Goal: Task Accomplishment & Management: Complete application form

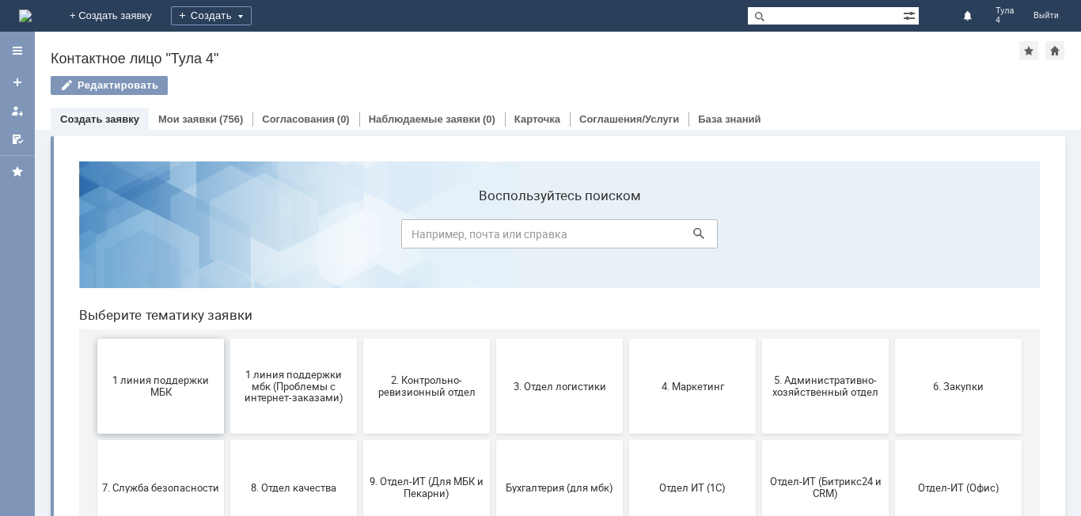
click at [143, 408] on button "1 линия поддержки МБК" at bounding box center [160, 386] width 127 height 95
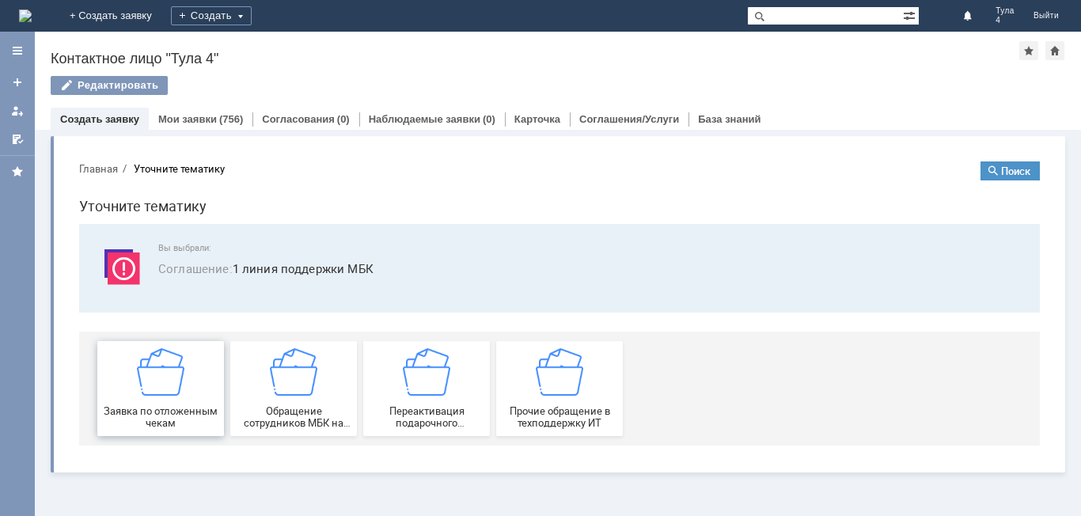
click at [165, 362] on img at bounding box center [160, 371] width 47 height 47
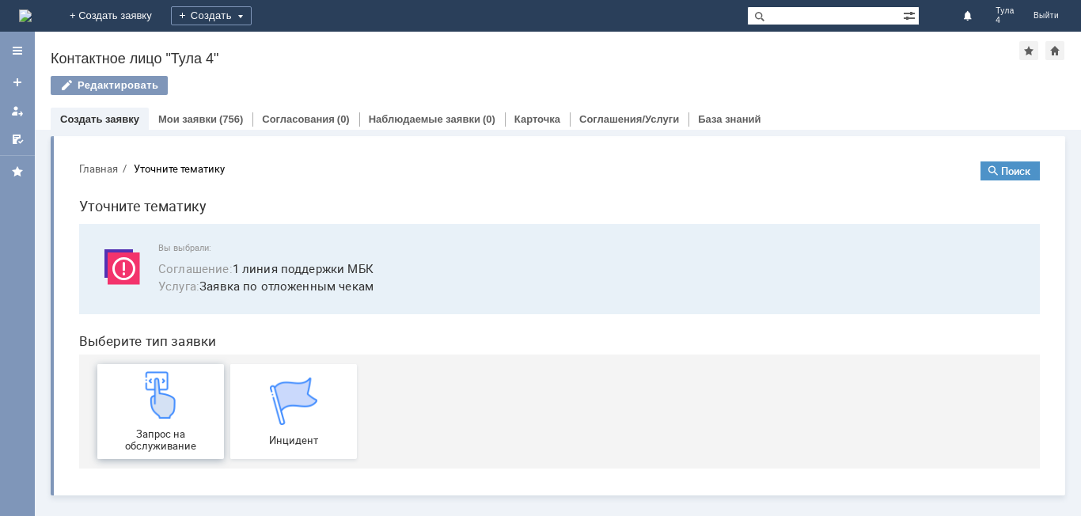
click at [153, 403] on img at bounding box center [160, 394] width 47 height 47
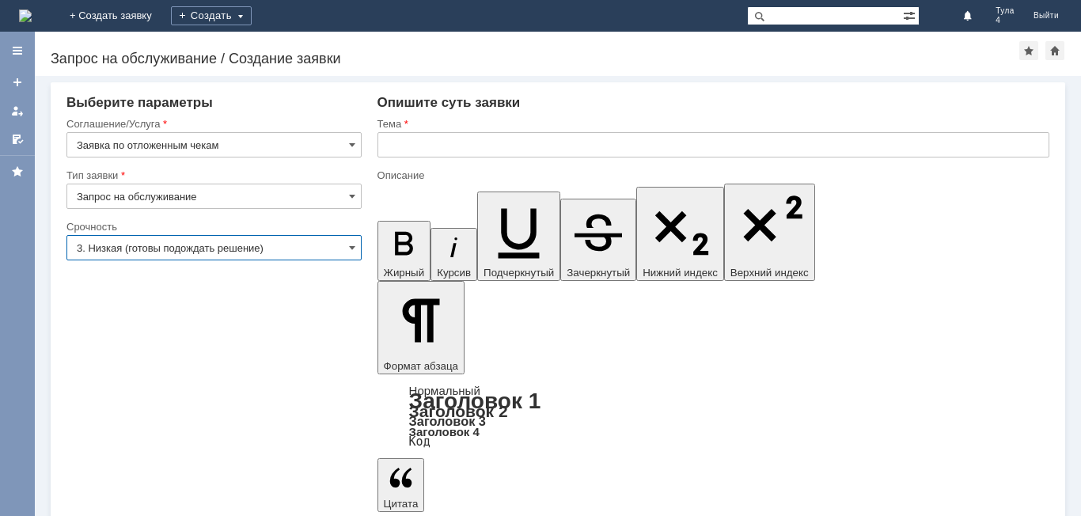
click at [131, 245] on input "3. Низкая (готовы подождать решение)" at bounding box center [213, 247] width 295 height 25
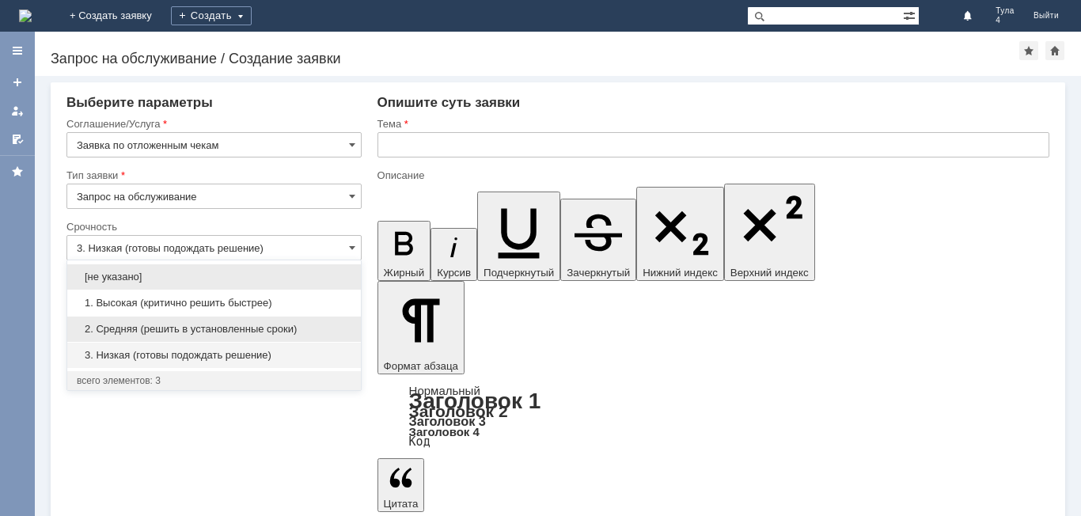
click at [131, 329] on span "2. Средняя (решить в установленные сроки)" at bounding box center [214, 329] width 275 height 13
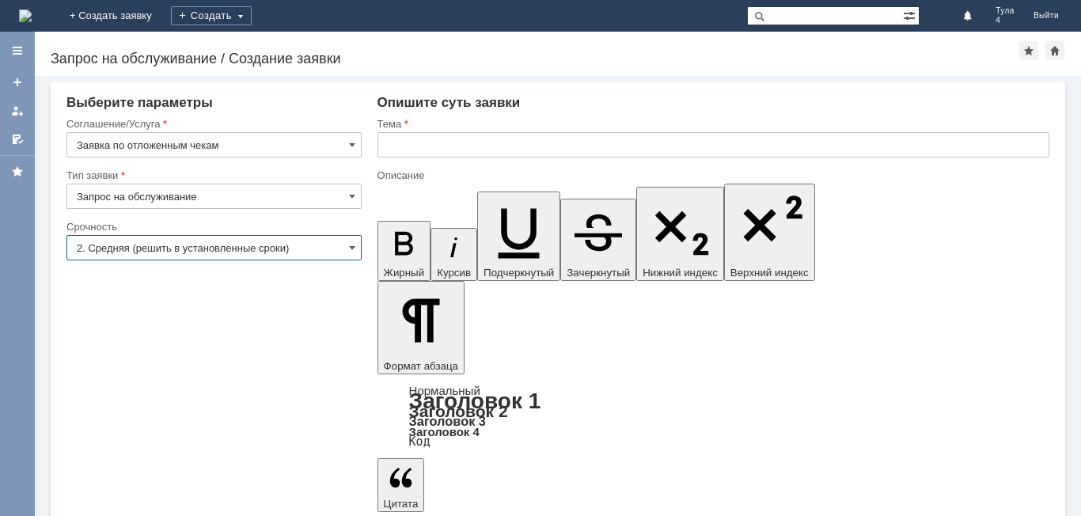
type input "2. Средняя (решить в установленные сроки)"
click at [387, 147] on input "text" at bounding box center [714, 144] width 672 height 25
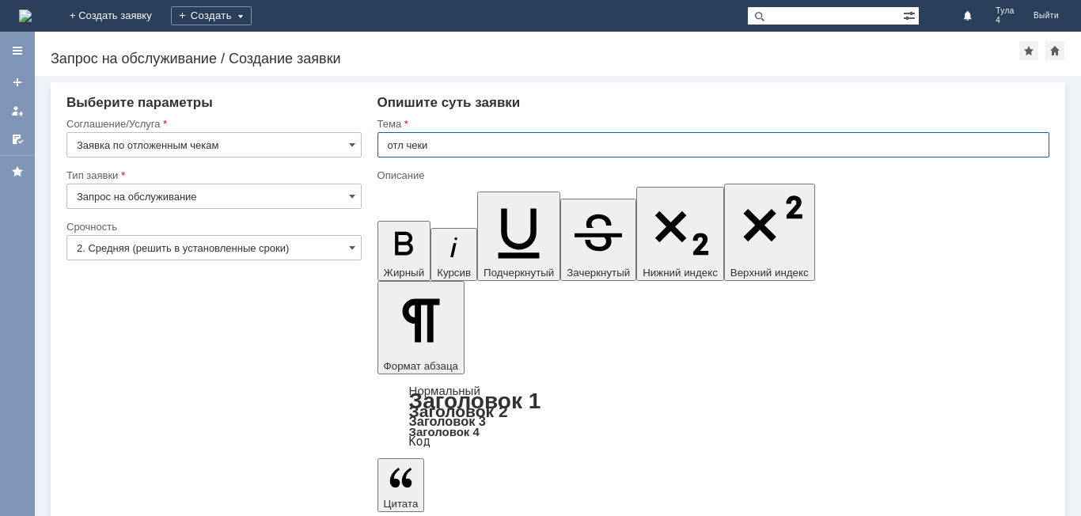
type input "отл чеки"
click at [443, 145] on input "отл чеки" at bounding box center [714, 144] width 672 height 25
drag, startPoint x: 403, startPoint y: 4327, endPoint x: 459, endPoint y: 4341, distance: 58.0
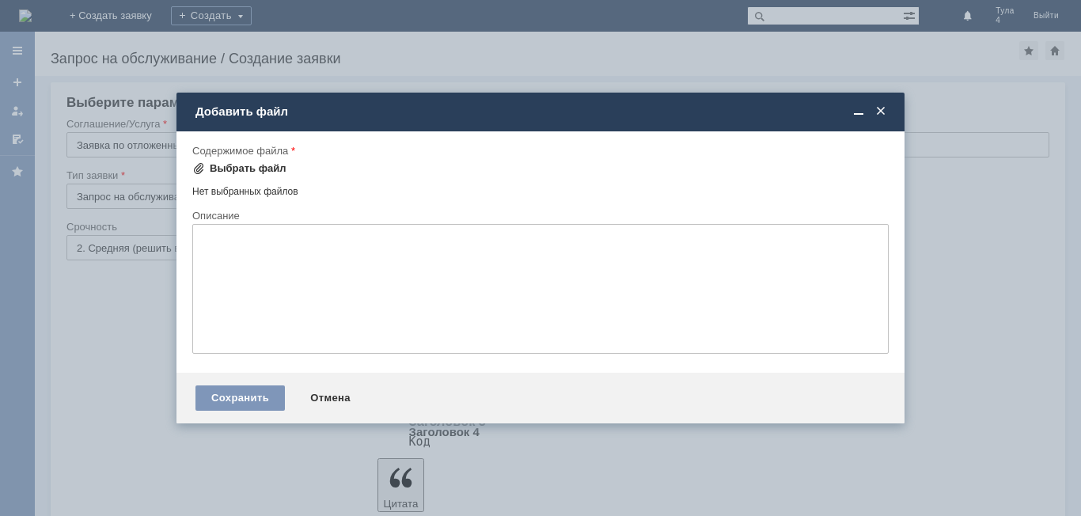
click at [198, 168] on span at bounding box center [198, 168] width 13 height 13
click at [196, 166] on span at bounding box center [198, 168] width 13 height 13
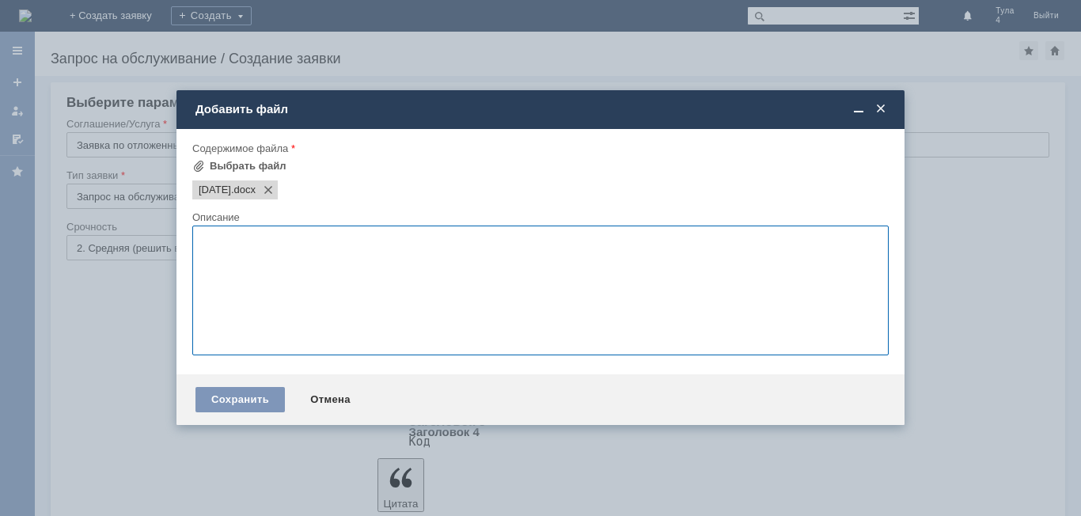
click at [213, 256] on textarea at bounding box center [540, 291] width 696 height 130
type textarea "отложенные чеки"
click at [233, 395] on div "Сохранить" at bounding box center [239, 399] width 89 height 25
